Goal: Task Accomplishment & Management: Complete application form

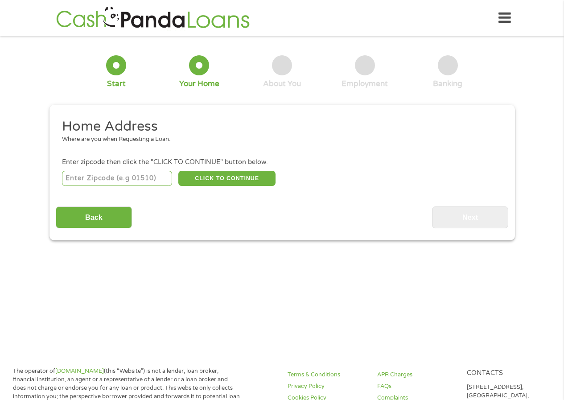
click at [92, 181] on input "number" at bounding box center [117, 178] width 110 height 15
type input "55363"
click at [217, 180] on button "CLICK TO CONTINUE" at bounding box center [226, 178] width 97 height 15
type input "55363"
type input "Montrose"
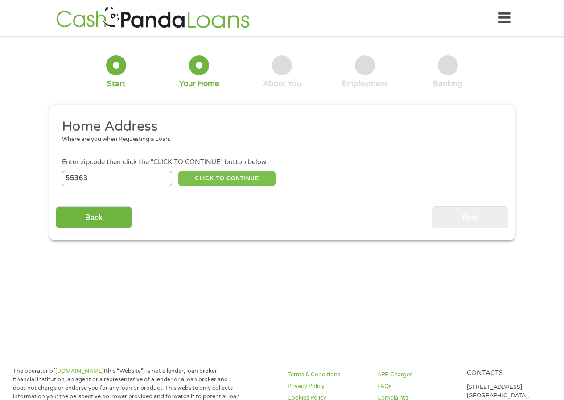
select select "[US_STATE]"
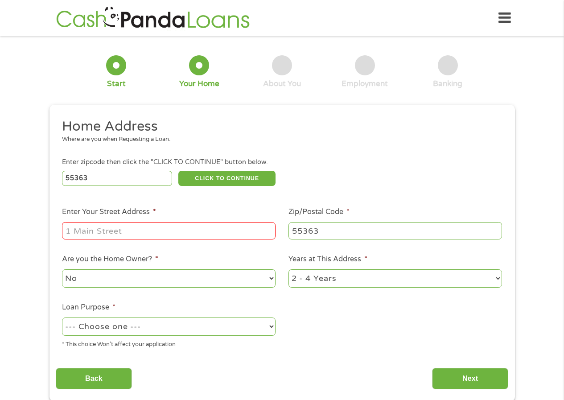
click at [179, 232] on input "Enter Your Street Address *" at bounding box center [169, 230] width 214 height 17
type input "[STREET_ADDRESS]"
click at [352, 282] on select "1 Year or less 1 - 2 Years 2 - 4 Years Over 4 Years" at bounding box center [396, 279] width 214 height 18
select select "60months"
click at [289, 270] on select "1 Year or less 1 - 2 Years 2 - 4 Years Over 4 Years" at bounding box center [396, 279] width 214 height 18
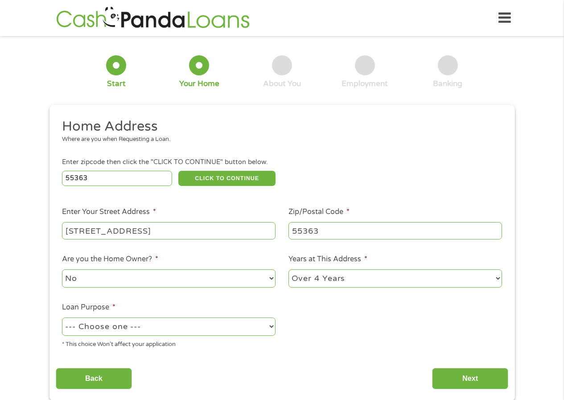
click at [193, 327] on select "--- Choose one --- Pay Bills Debt Consolidation Home Improvement Major Purchase…" at bounding box center [169, 327] width 214 height 18
select select "paybills"
click at [62, 318] on select "--- Choose one --- Pay Bills Debt Consolidation Home Improvement Major Purchase…" at bounding box center [169, 327] width 214 height 18
click at [469, 378] on input "Next" at bounding box center [470, 379] width 76 height 22
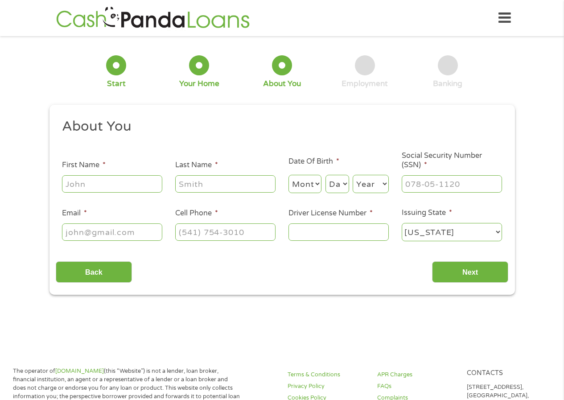
click at [98, 186] on input "First Name *" at bounding box center [112, 183] width 100 height 17
type input "[PERSON_NAME]"
click at [187, 188] on input "Last Name *" at bounding box center [225, 183] width 100 height 17
type input "[PERSON_NAME]"
select select "10"
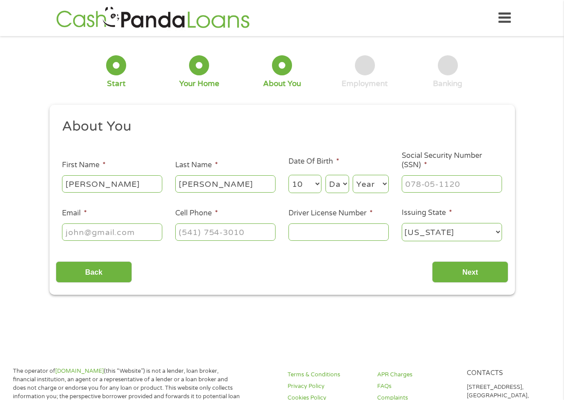
click at [336, 187] on select "Day 1 2 3 4 5 6 7 8 9 10 11 12 13 14 15 16 17 18 19 20 21 22 23 24 25 26 27 28 …" at bounding box center [338, 184] width 24 height 18
select select "8"
click at [326, 175] on select "Day 1 2 3 4 5 6 7 8 9 10 11 12 13 14 15 16 17 18 19 20 21 22 23 24 25 26 27 28 …" at bounding box center [338, 184] width 24 height 18
click at [360, 186] on select "Year [DATE] 2006 2005 2004 2003 2002 2001 2000 1999 1998 1997 1996 1995 1994 19…" at bounding box center [371, 184] width 36 height 18
select select "1960"
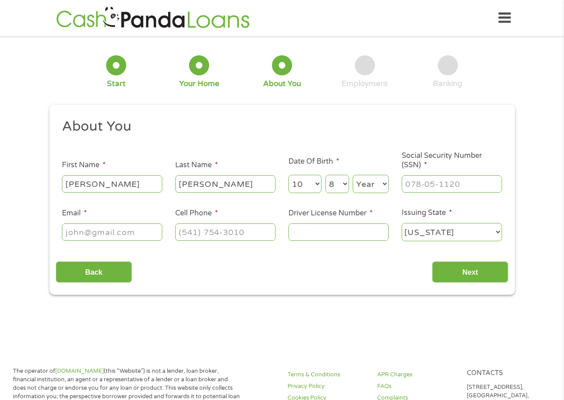
click at [353, 175] on select "Year [DATE] 2006 2005 2004 2003 2002 2001 2000 1999 1998 1997 1996 1995 1994 19…" at bounding box center [371, 184] width 36 height 18
click at [447, 186] on input "___-__-____" at bounding box center [452, 183] width 100 height 17
type input "546-37-8354"
click at [95, 232] on input "Email *" at bounding box center [112, 232] width 100 height 17
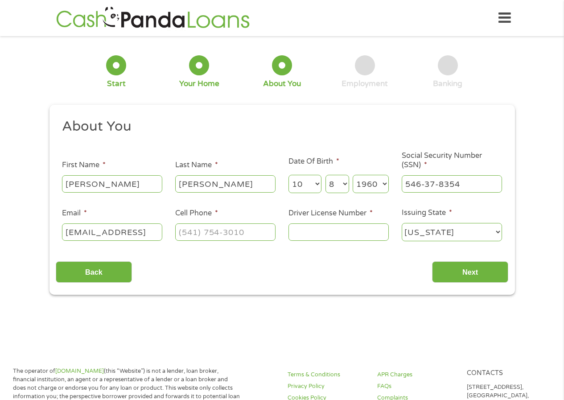
type input "[EMAIL_ADDRESS]"
type input "(___) ___-____"
click at [155, 234] on input "[EMAIL_ADDRESS]" at bounding box center [112, 232] width 100 height 17
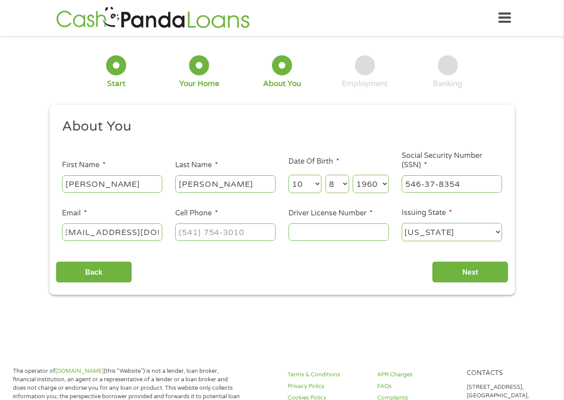
type input "[EMAIL_ADDRESS][DOMAIN_NAME]"
type input "[PHONE_NUMBER]"
type input "E365-058-985-914"
click at [480, 272] on input "Next" at bounding box center [470, 272] width 76 height 22
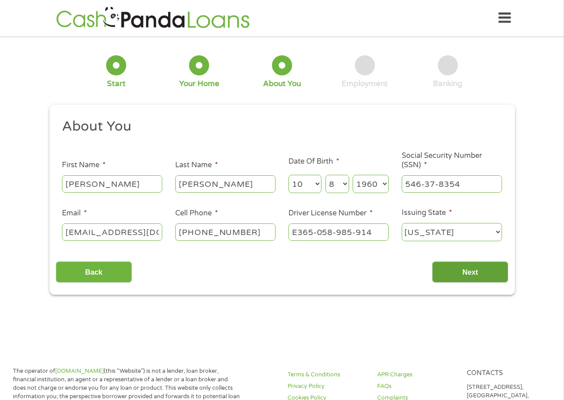
scroll to position [4, 4]
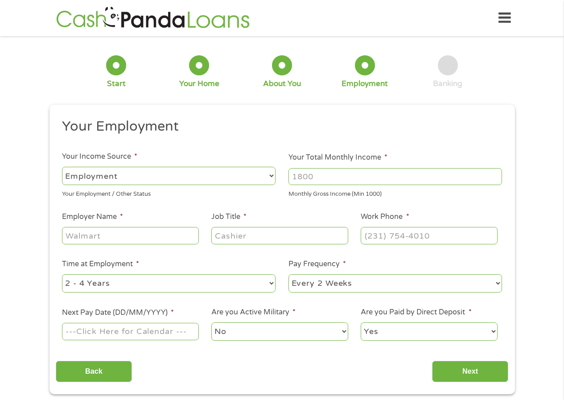
click at [330, 179] on input "Your Total Monthly Income *" at bounding box center [396, 176] width 214 height 17
type input "5000"
click at [123, 237] on input "Employer Name *" at bounding box center [130, 235] width 137 height 17
type input "[PERSON_NAME] Entertainment"
type input "Manager"
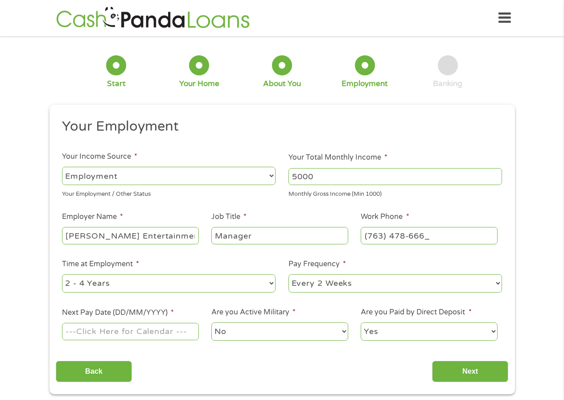
type input "[PHONE_NUMBER]"
click at [182, 282] on select "--- Choose one --- 1 Year or less 1 - 2 Years 2 - 4 Years Over 4 Years" at bounding box center [169, 283] width 214 height 18
select select "60months"
click at [62, 274] on select "--- Choose one --- 1 Year or less 1 - 2 Years 2 - 4 Years Over 4 Years" at bounding box center [169, 283] width 214 height 18
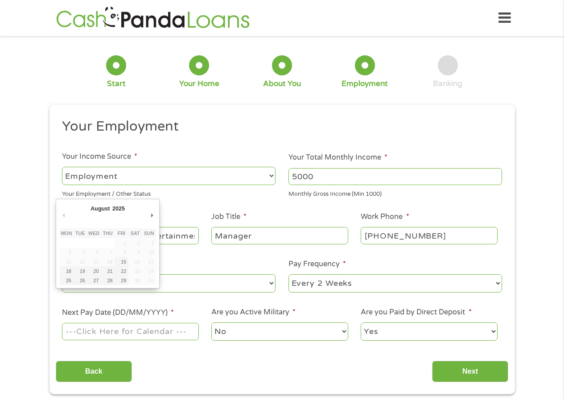
click at [143, 331] on input "Next Pay Date (DD/MM/YYYY) *" at bounding box center [130, 331] width 137 height 17
type input "[DATE]"
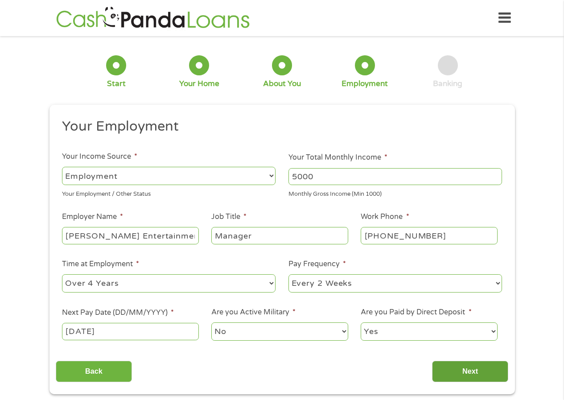
click at [458, 372] on input "Next" at bounding box center [470, 372] width 76 height 22
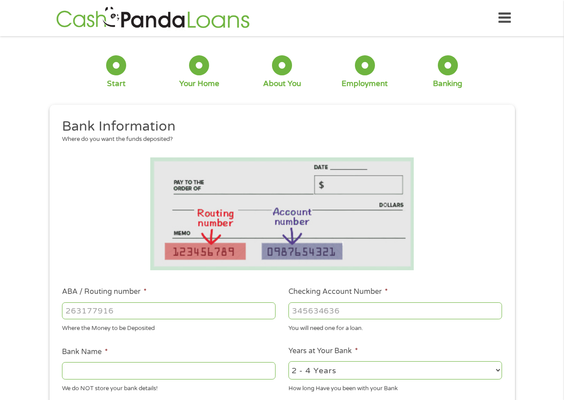
click at [127, 306] on input "ABA / Routing number *" at bounding box center [169, 311] width 214 height 17
type input "091000019"
type input "[PERSON_NAME] FARGO BANK NA [US_STATE]"
type input "9350859725"
click at [357, 376] on select "2 - 4 Years 6 - 12 Months 1 - 2 Years Over 4 Years" at bounding box center [396, 370] width 214 height 18
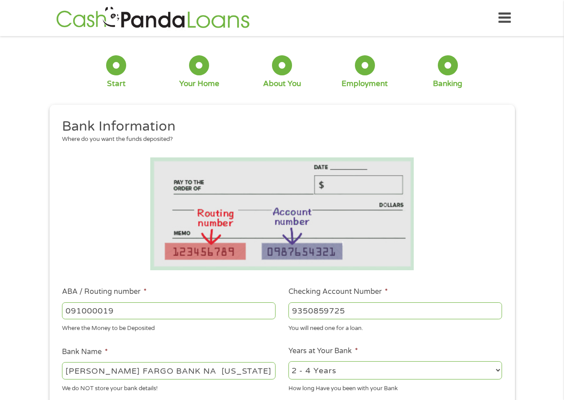
select select "60months"
click at [289, 361] on select "2 - 4 Years 6 - 12 Months 1 - 2 Years Over 4 Years" at bounding box center [396, 370] width 214 height 18
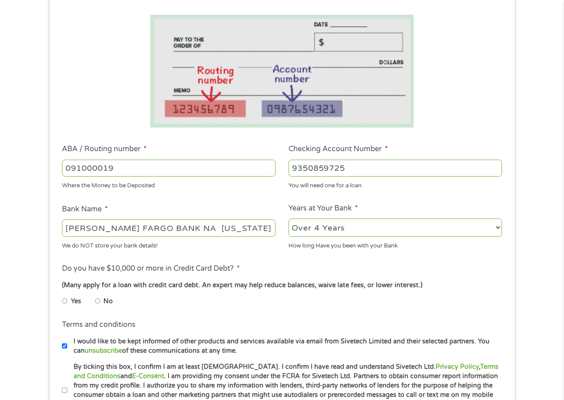
scroll to position [178, 0]
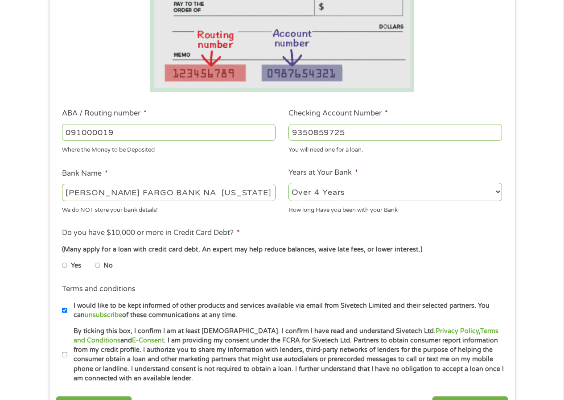
click at [99, 264] on input "No" at bounding box center [97, 265] width 5 height 14
radio input "true"
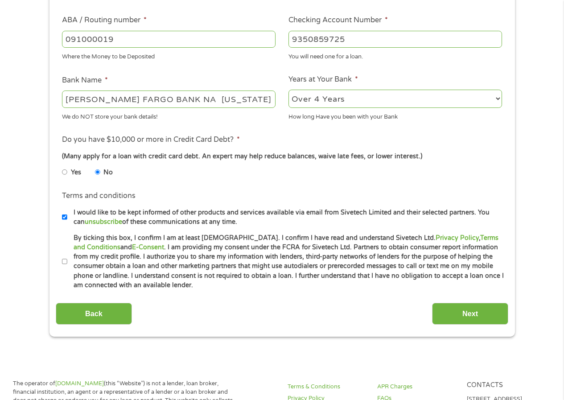
scroll to position [312, 0]
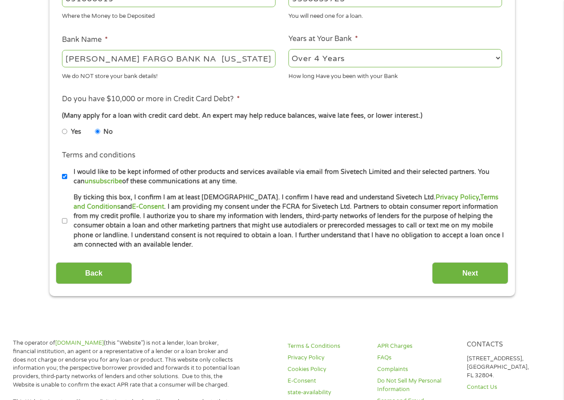
drag, startPoint x: 67, startPoint y: 220, endPoint x: 253, endPoint y: 264, distance: 191.0
click at [68, 220] on label "By ticking this box, I confirm I am at least [DEMOGRAPHIC_DATA]. I confirm I ha…" at bounding box center [286, 221] width 438 height 57
click at [67, 220] on input "By ticking this box, I confirm I am at least [DEMOGRAPHIC_DATA]. I confirm I ha…" at bounding box center [64, 221] width 5 height 14
checkbox input "true"
click at [474, 274] on input "Next" at bounding box center [470, 273] width 76 height 22
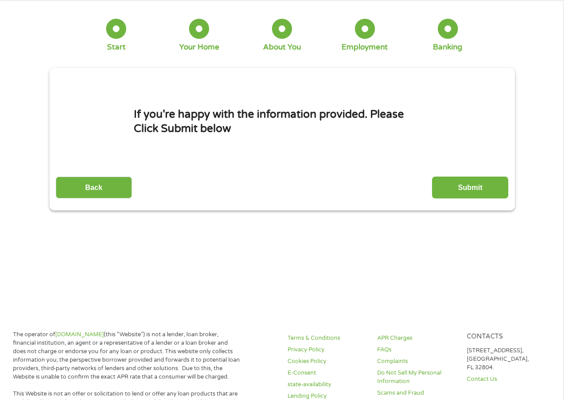
scroll to position [0, 0]
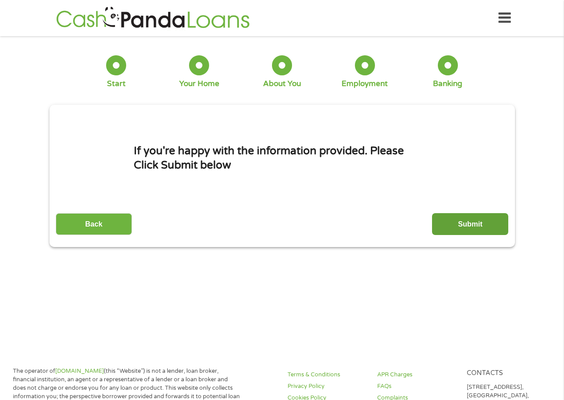
click at [460, 226] on input "Submit" at bounding box center [470, 224] width 76 height 22
